Goal: Task Accomplishment & Management: Use online tool/utility

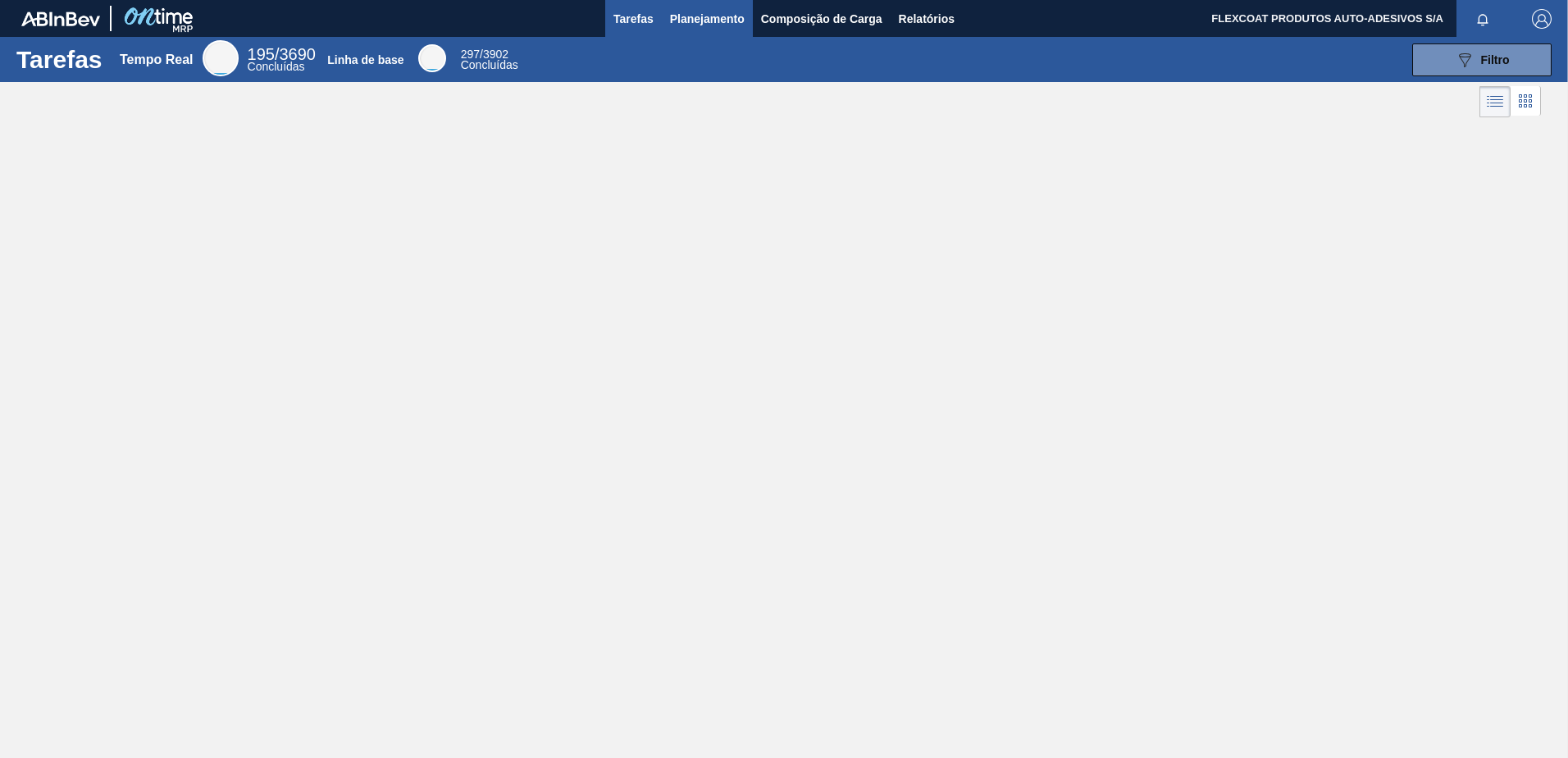
click at [683, 19] on span "Planejamento" at bounding box center [707, 19] width 75 height 20
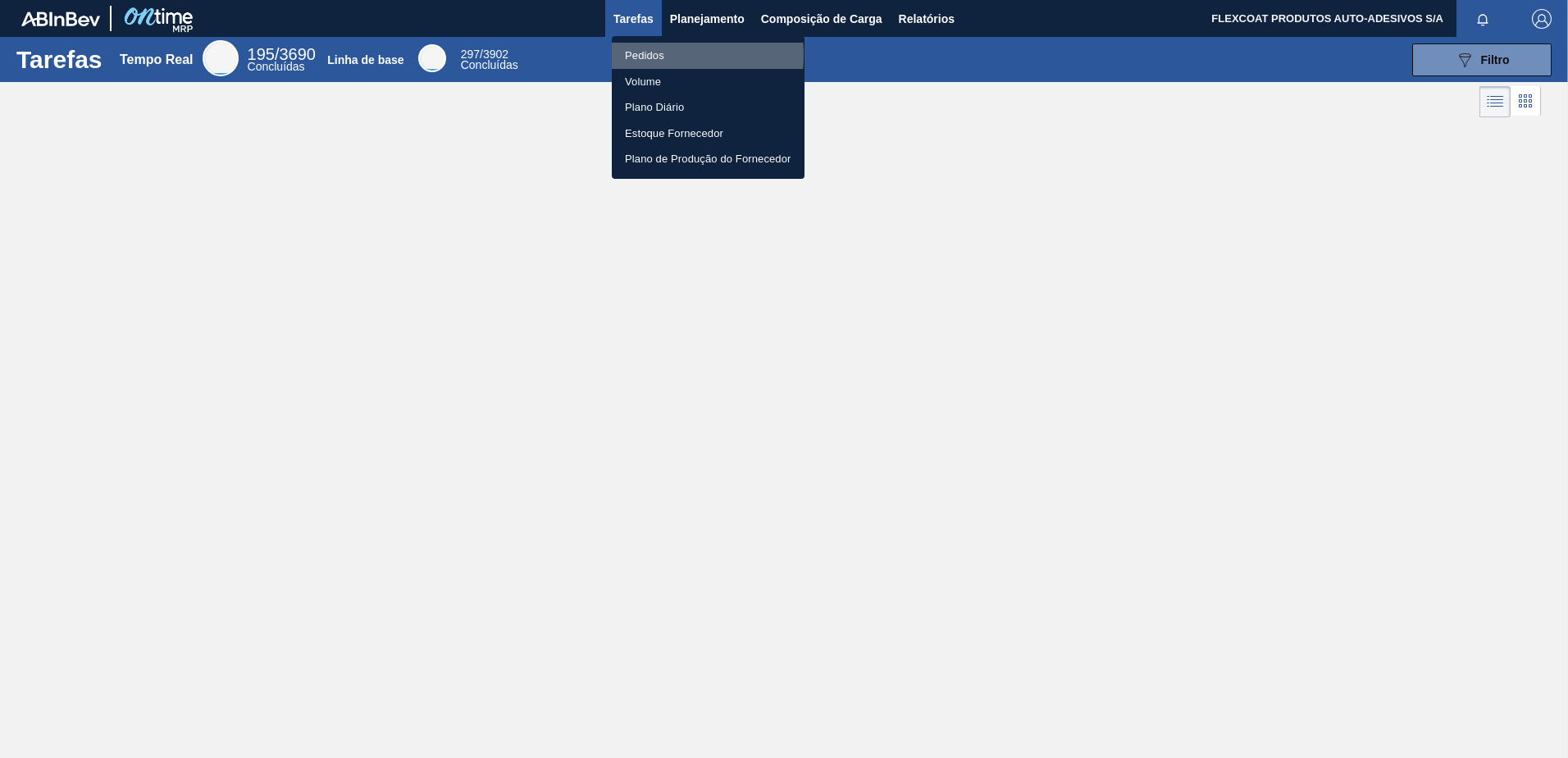
click at [642, 55] on li "Pedidos" at bounding box center [707, 56] width 193 height 27
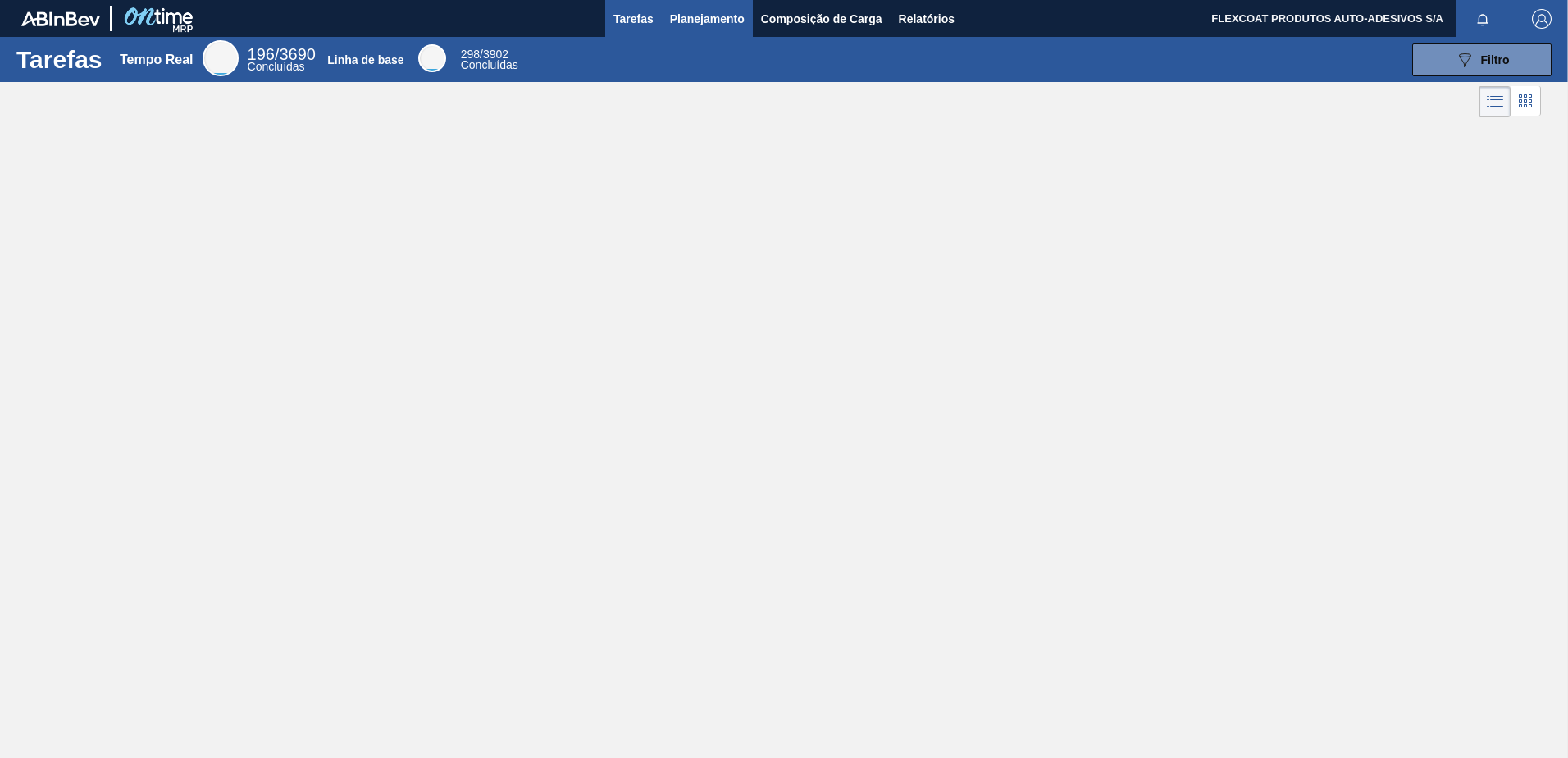
click at [686, 12] on span "Planejamento" at bounding box center [707, 19] width 75 height 20
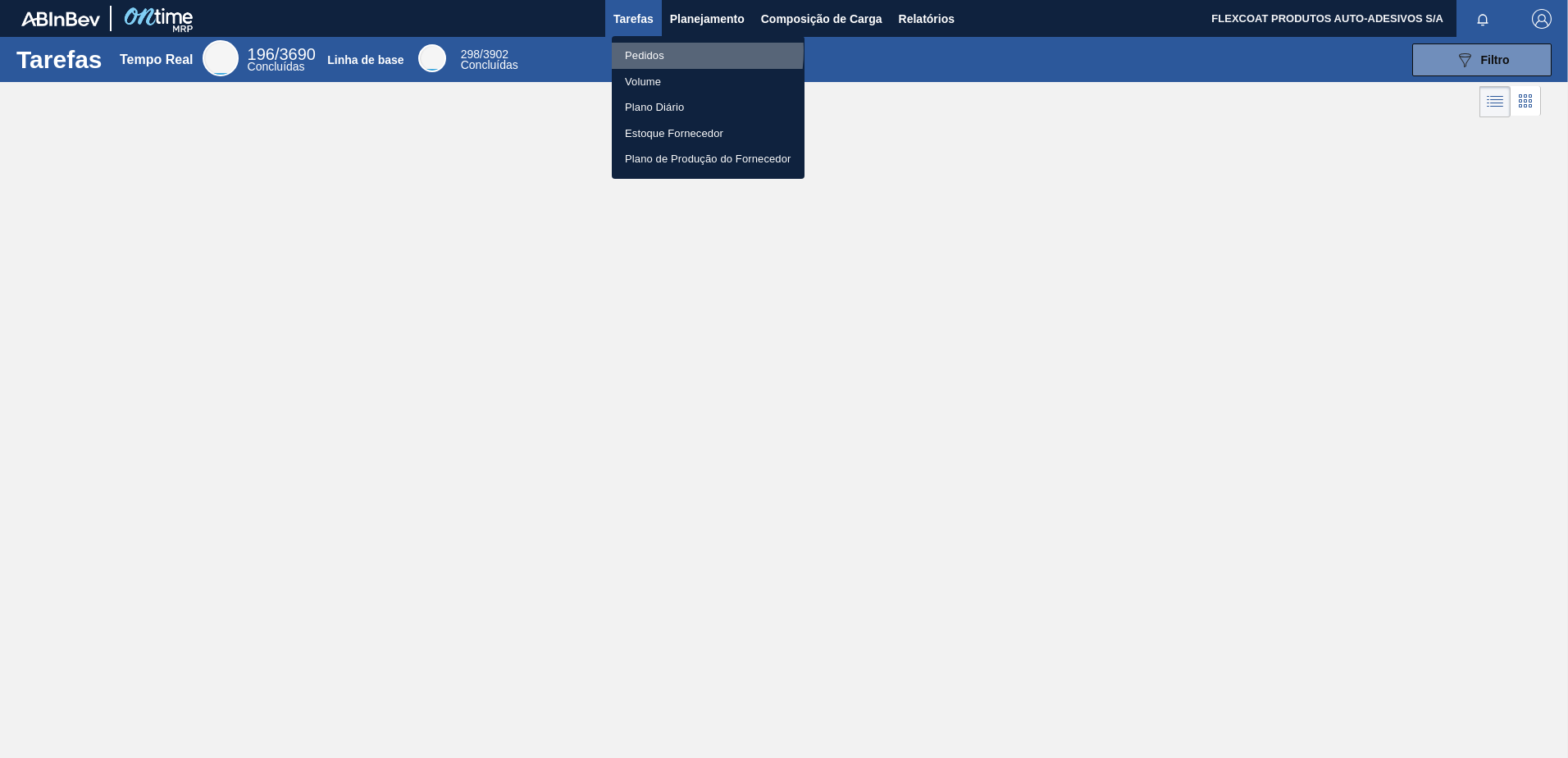
click at [652, 51] on li "Pedidos" at bounding box center [707, 56] width 193 height 27
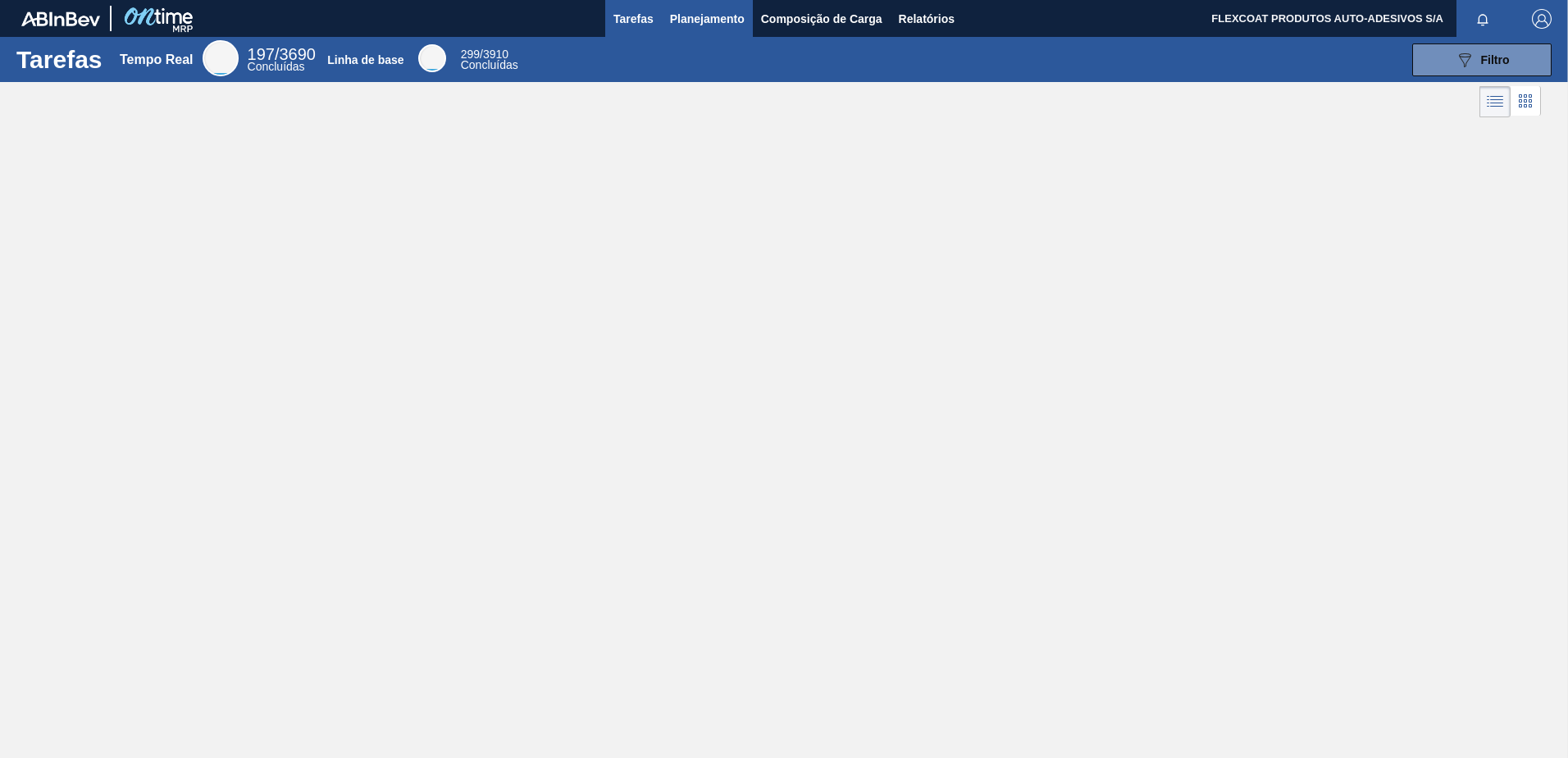
click at [684, 24] on span "Planejamento" at bounding box center [707, 19] width 75 height 20
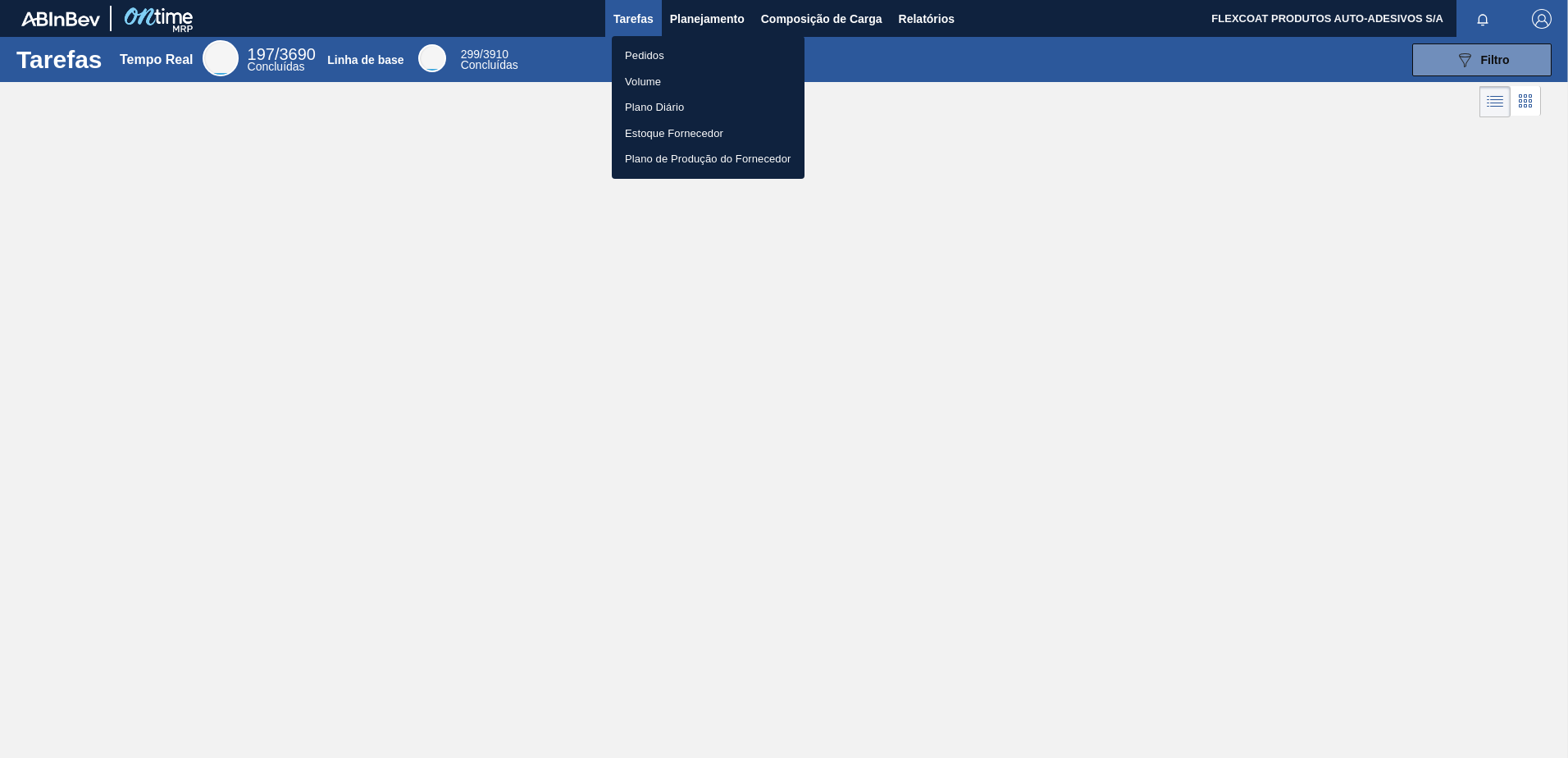
click at [644, 59] on li "Pedidos" at bounding box center [707, 56] width 193 height 27
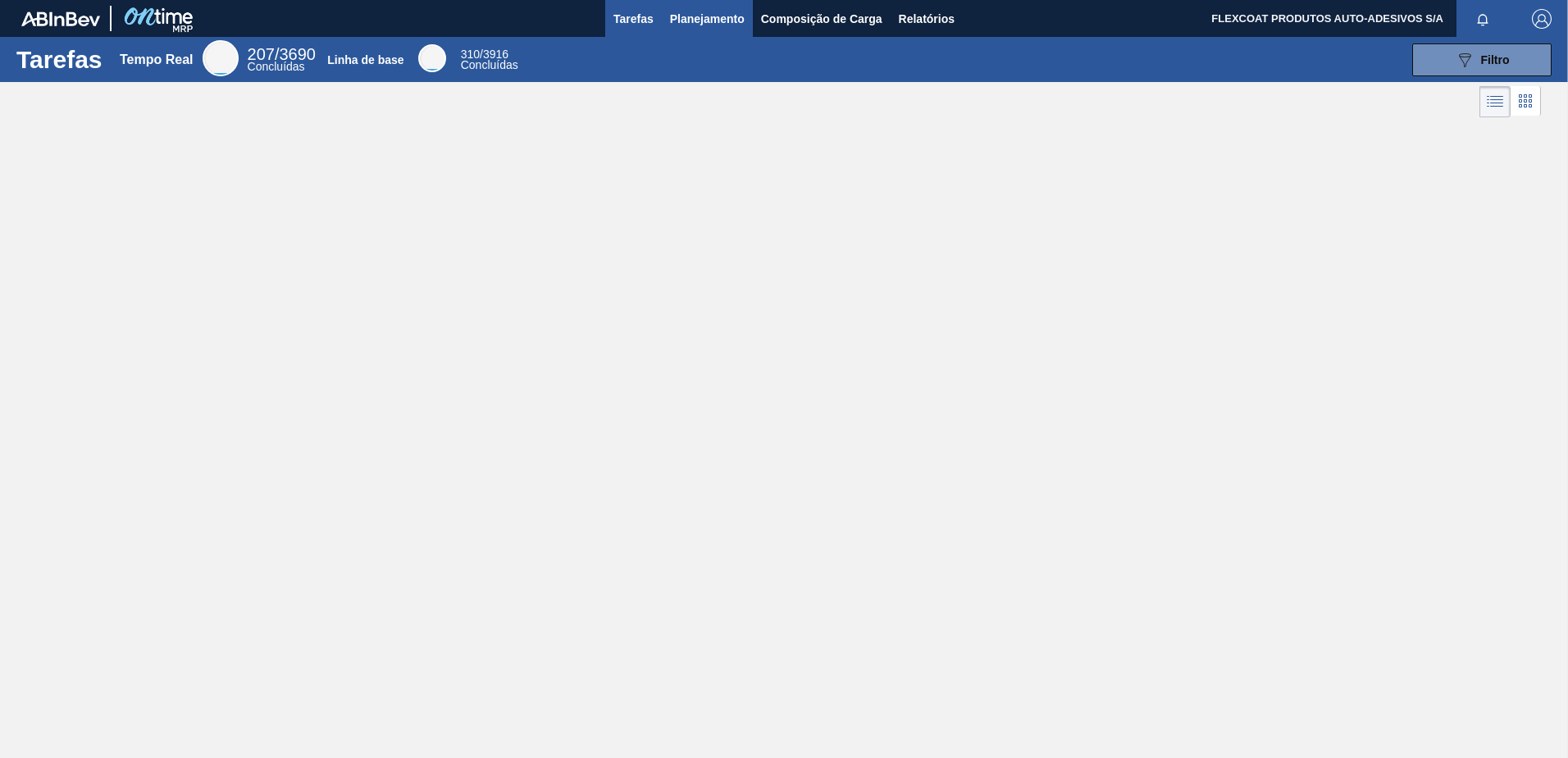
click at [680, 21] on span "Planejamento" at bounding box center [707, 19] width 75 height 20
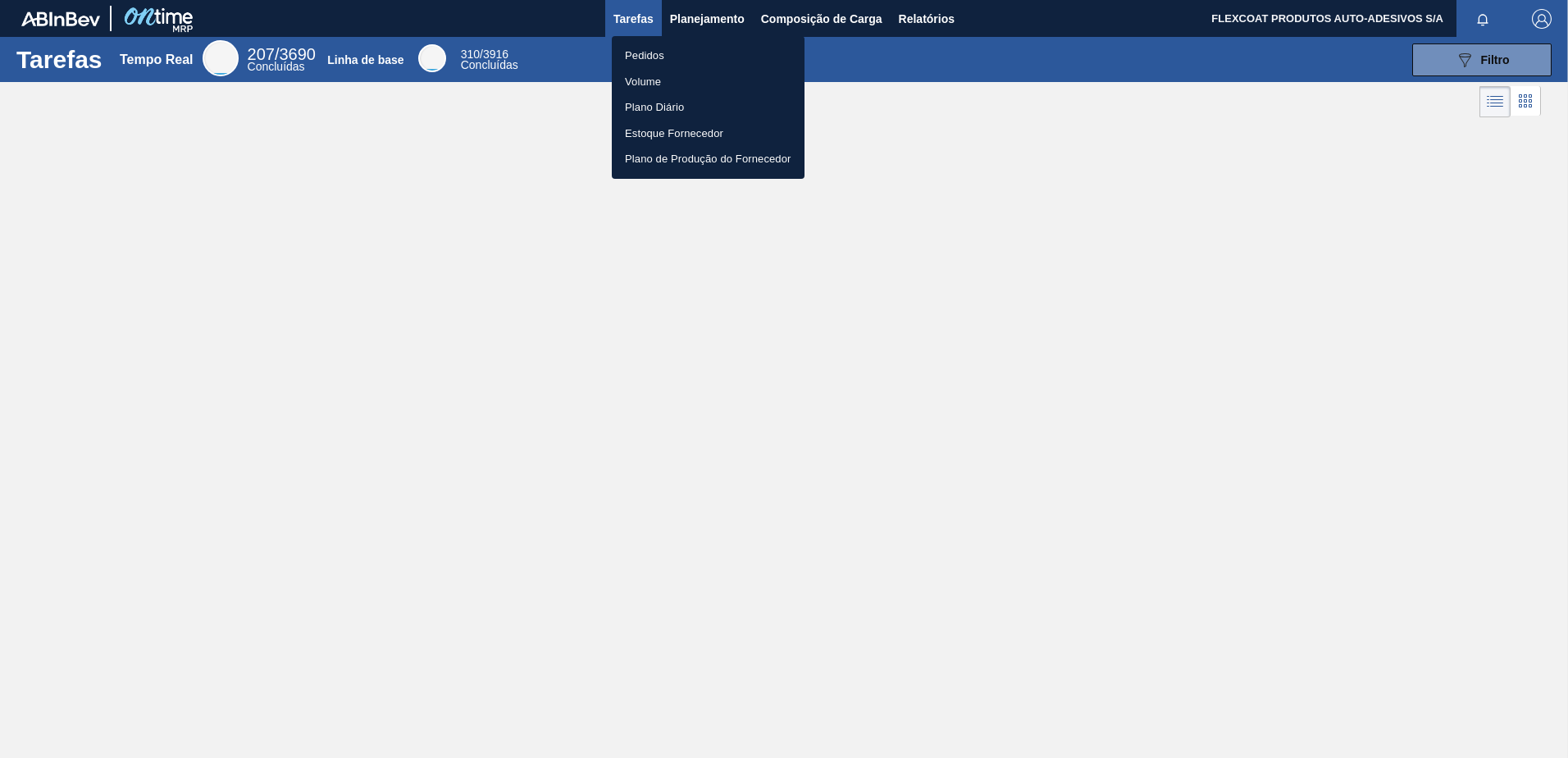
click at [653, 51] on li "Pedidos" at bounding box center [707, 56] width 193 height 27
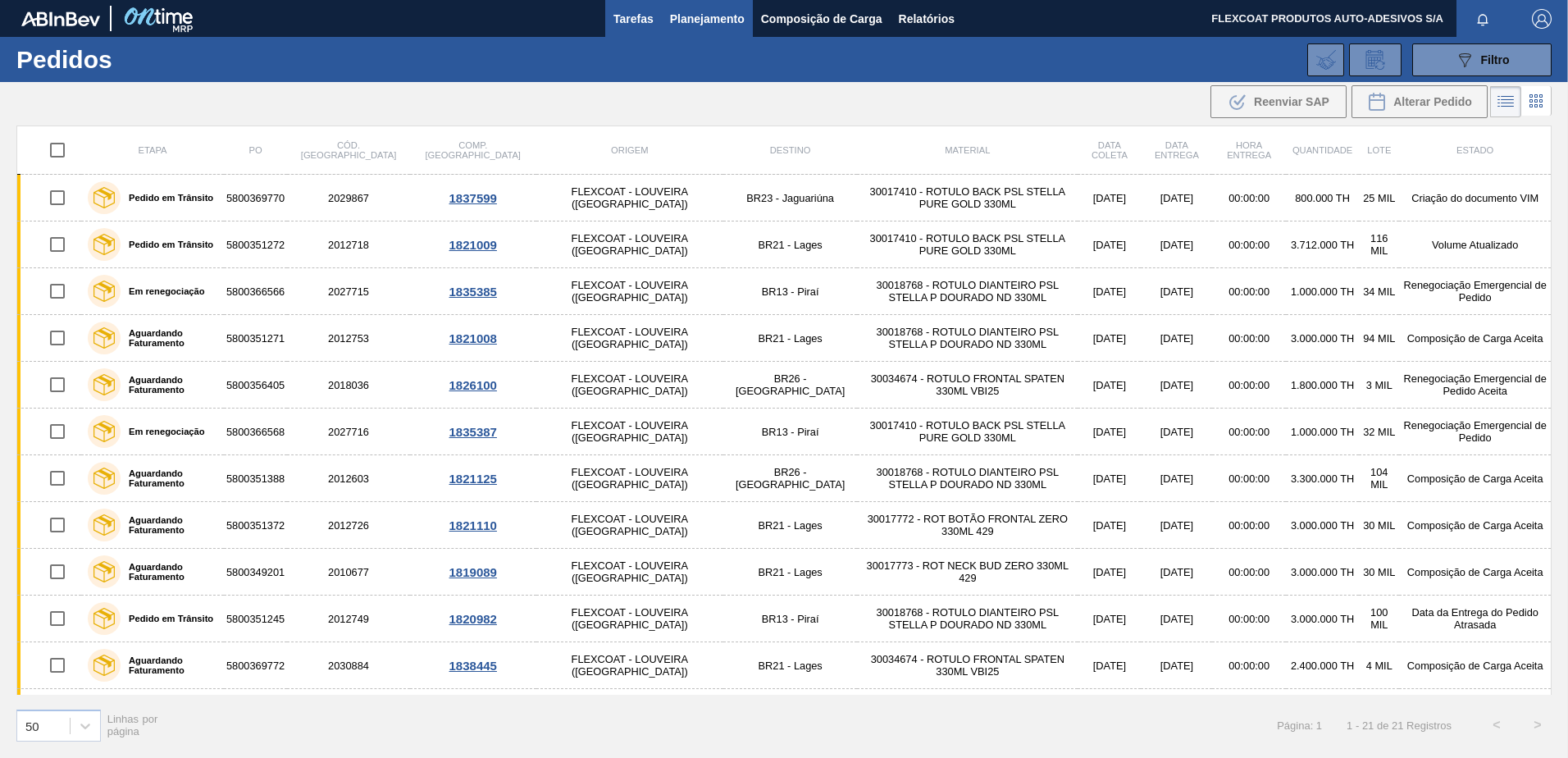
click at [622, 20] on span "Tarefas" at bounding box center [633, 19] width 40 height 20
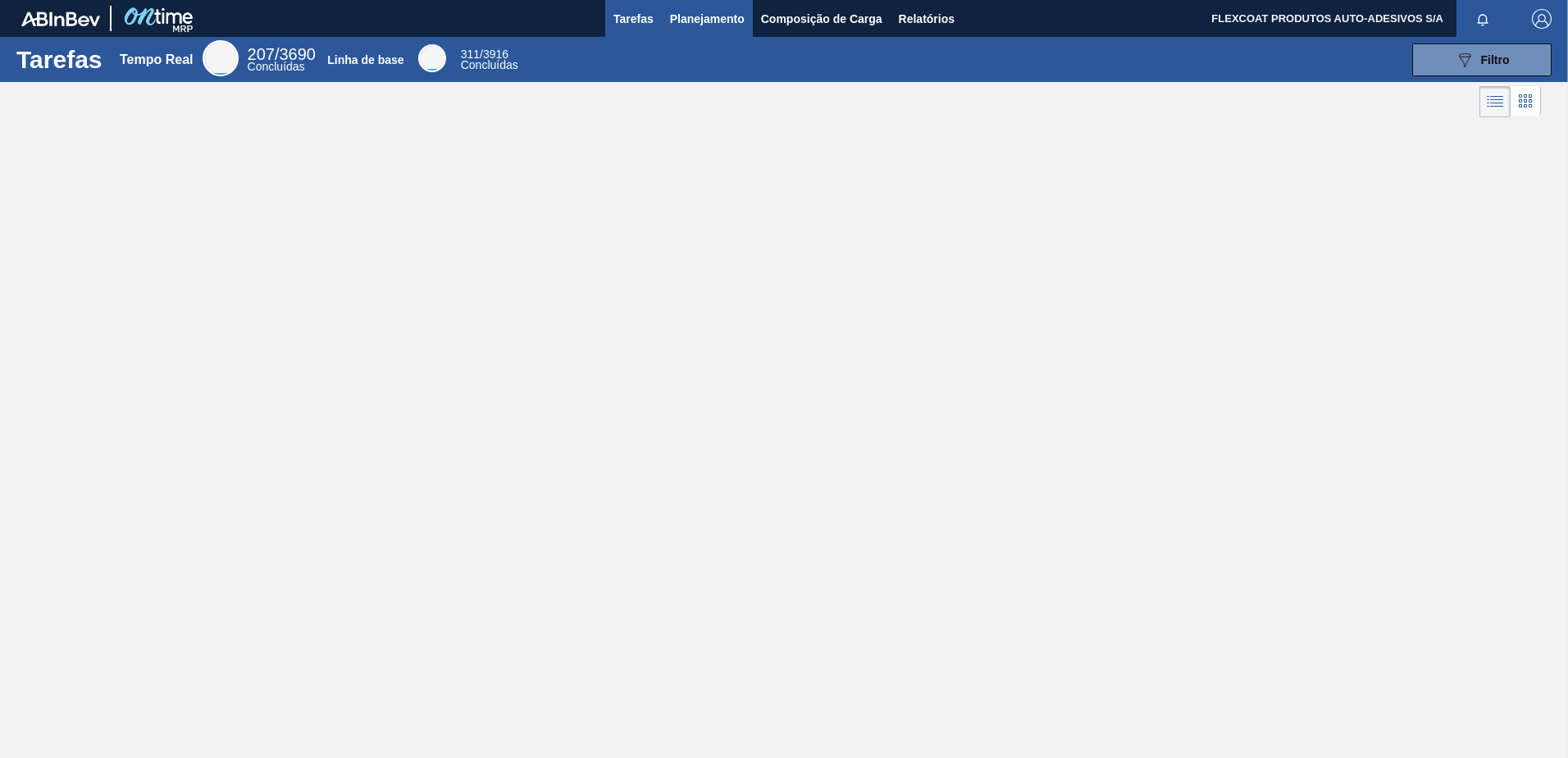
click at [682, 27] on span "Planejamento" at bounding box center [707, 19] width 75 height 20
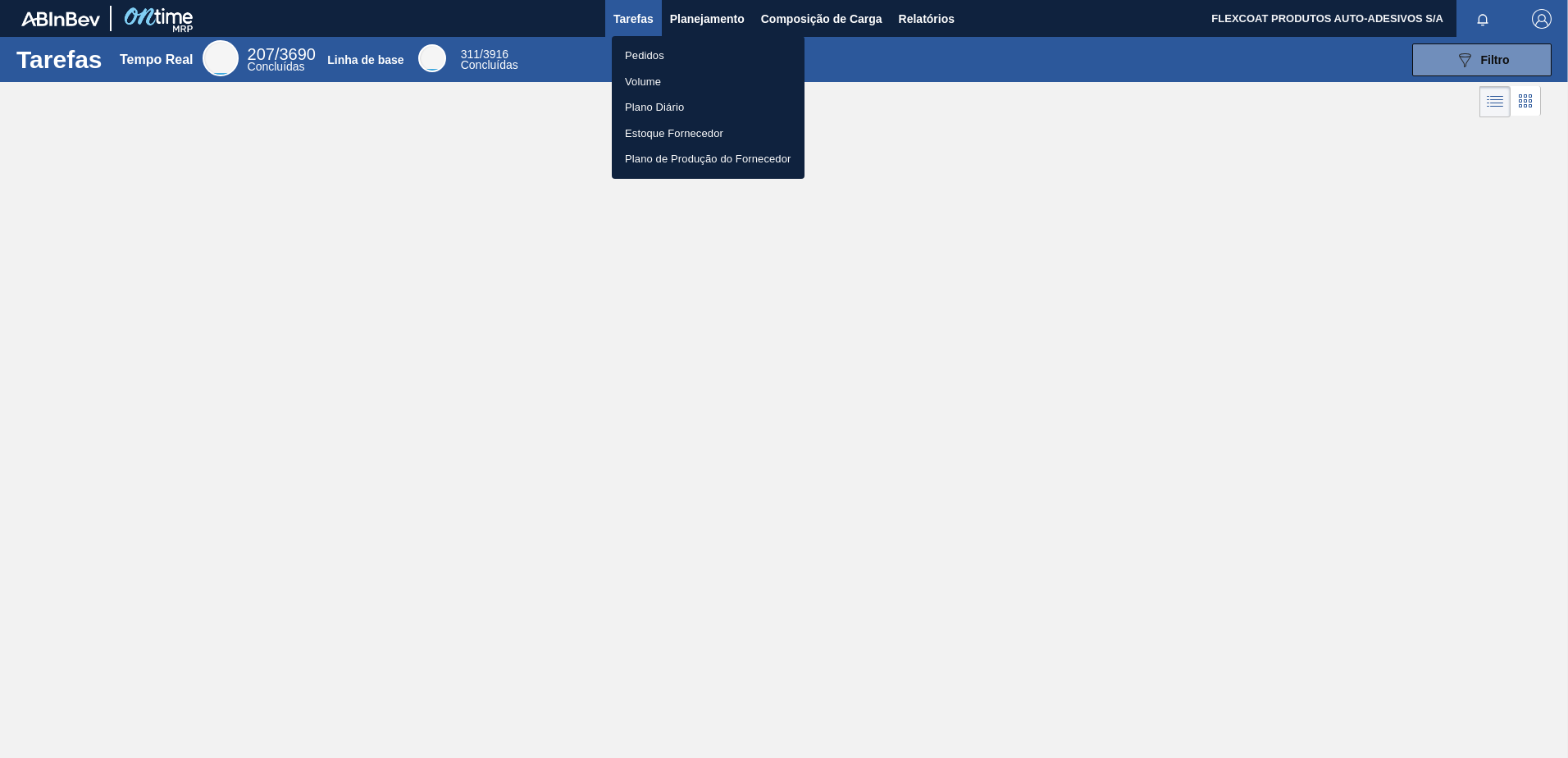
click at [655, 61] on li "Pedidos" at bounding box center [707, 56] width 193 height 27
